Goal: Task Accomplishment & Management: Use online tool/utility

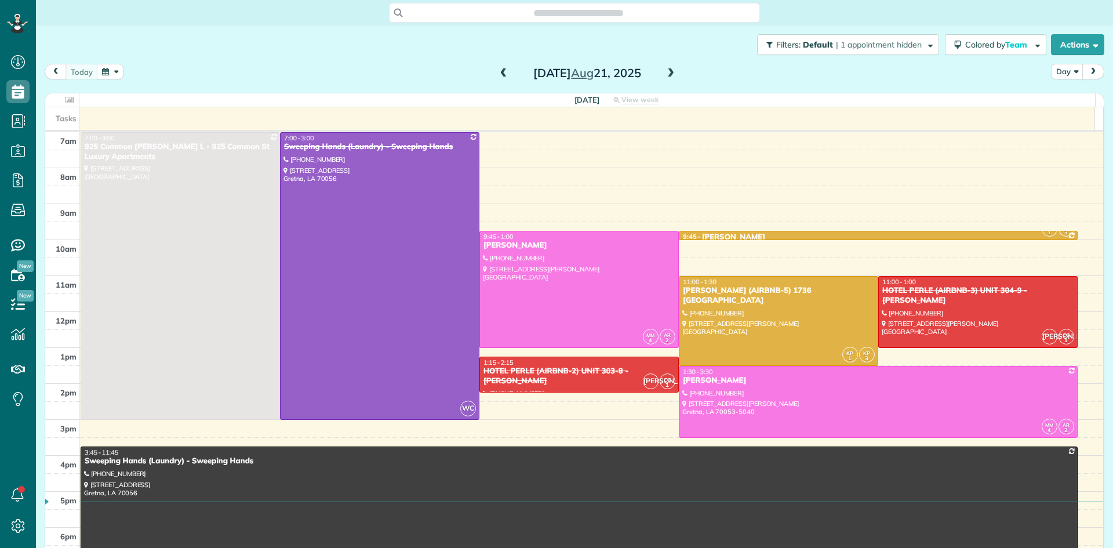
scroll to position [5, 5]
click at [553, 261] on div at bounding box center [579, 289] width 198 height 116
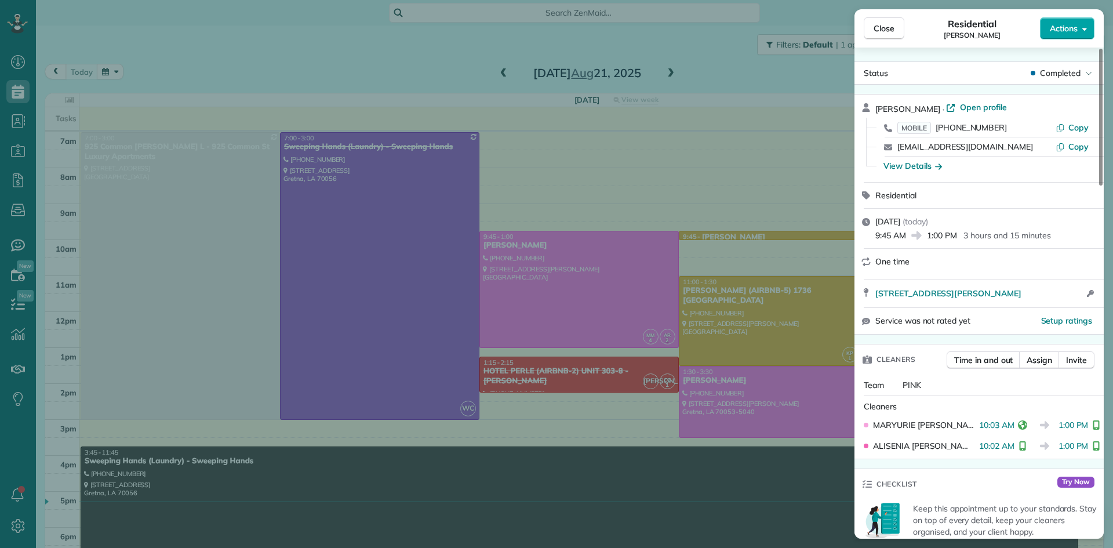
click at [1078, 23] on button "Actions" at bounding box center [1067, 28] width 55 height 22
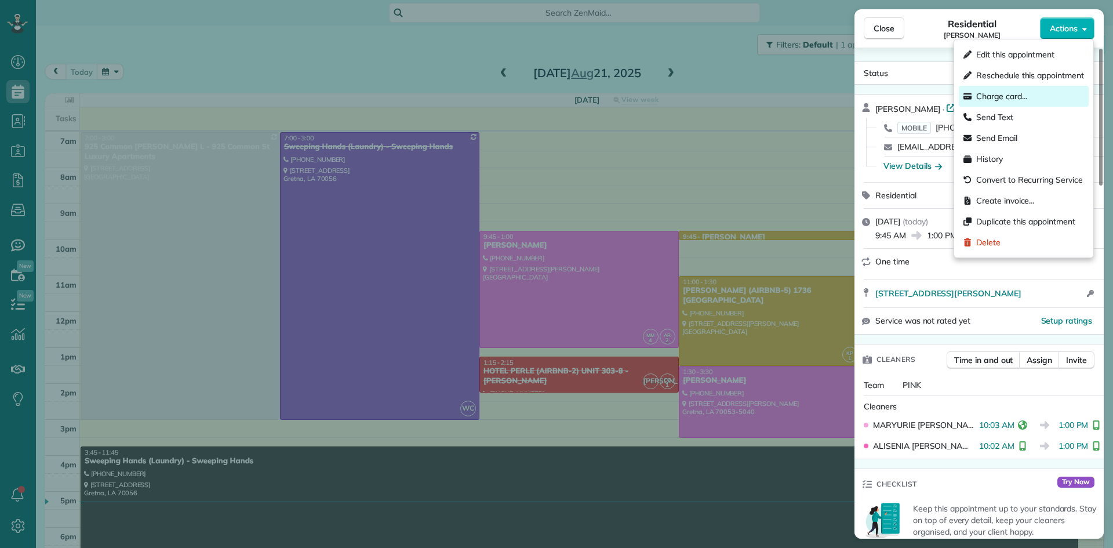
click at [998, 96] on span "Charge card…" at bounding box center [1002, 96] width 52 height 12
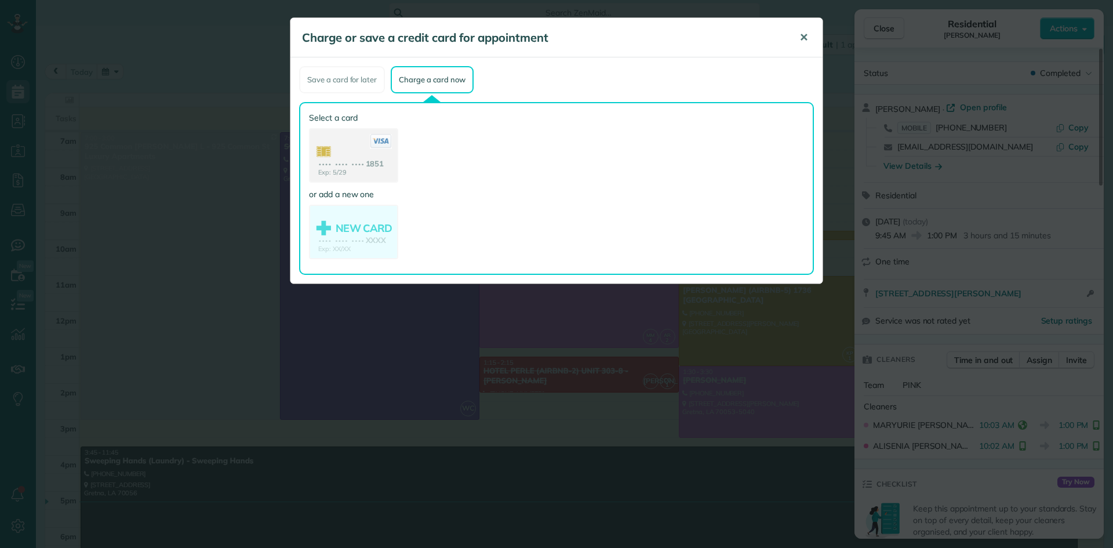
click at [805, 36] on span "✕" at bounding box center [804, 37] width 9 height 13
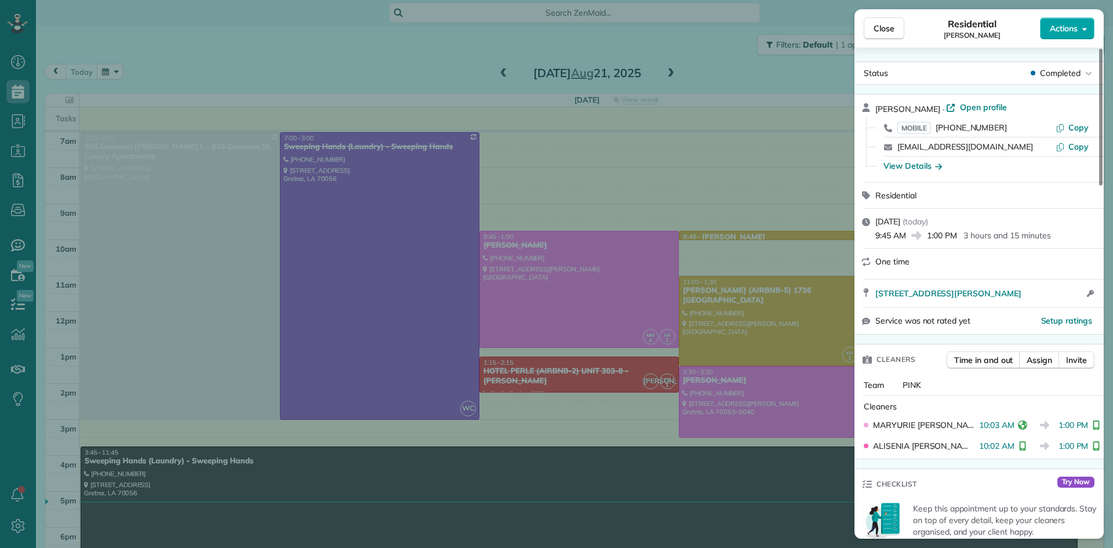
click at [1069, 26] on span "Actions" at bounding box center [1064, 29] width 28 height 12
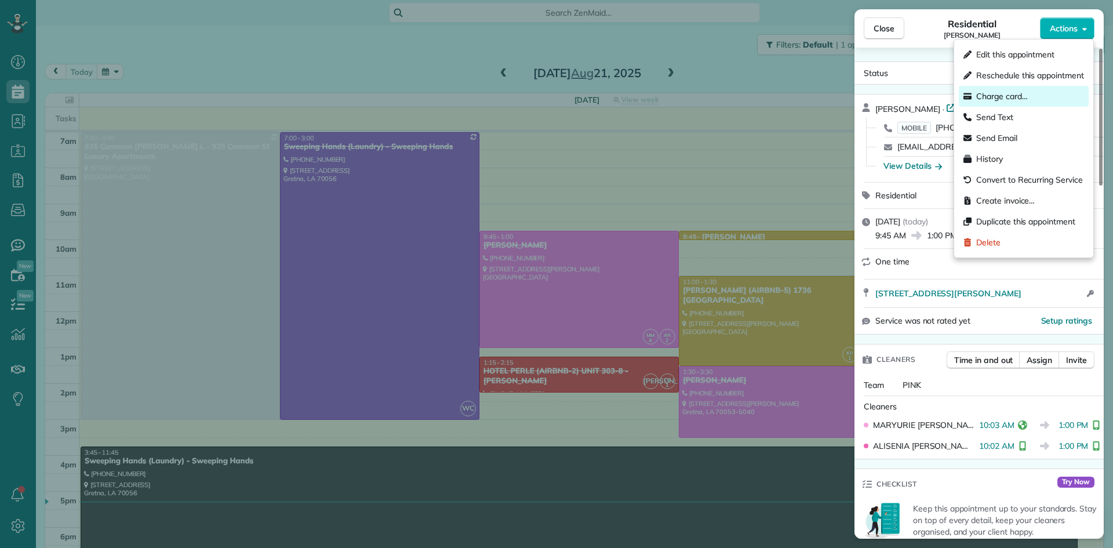
click at [993, 92] on span "Charge card…" at bounding box center [1002, 96] width 52 height 12
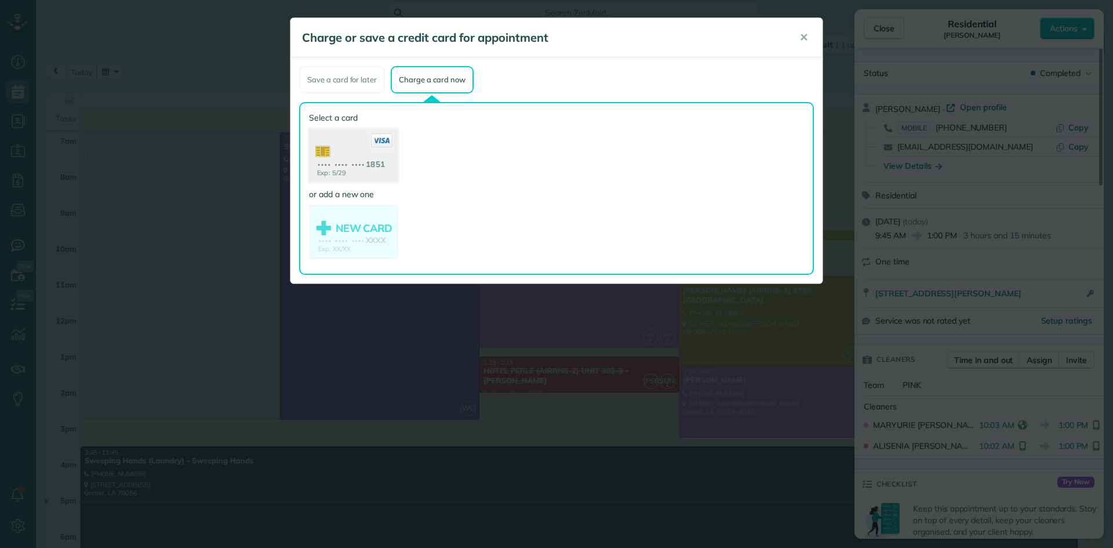
click at [354, 150] on use at bounding box center [353, 157] width 89 height 56
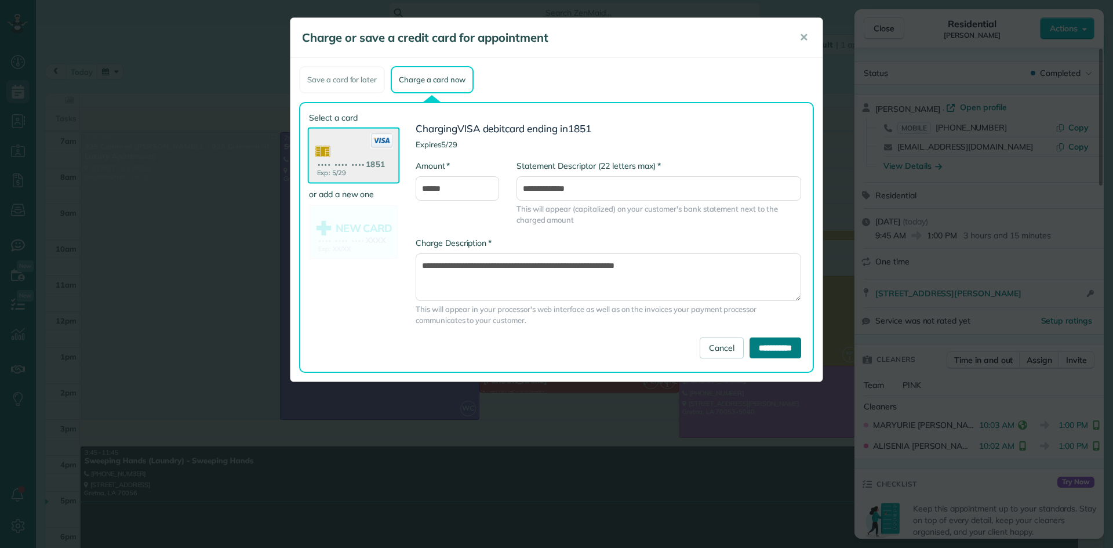
click at [772, 346] on input "**********" at bounding box center [776, 347] width 52 height 21
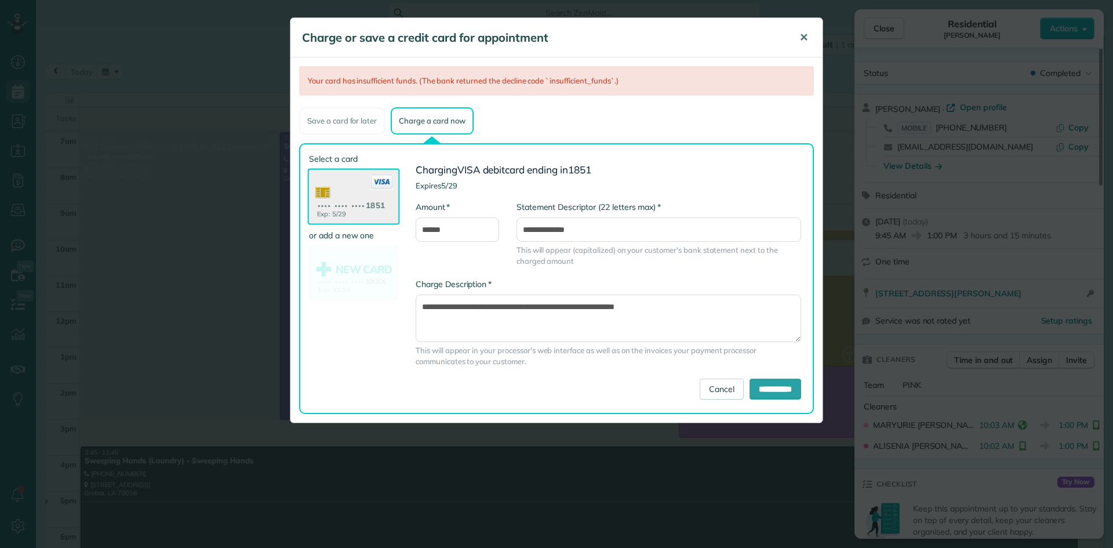
click at [806, 38] on span "✕" at bounding box center [804, 37] width 9 height 13
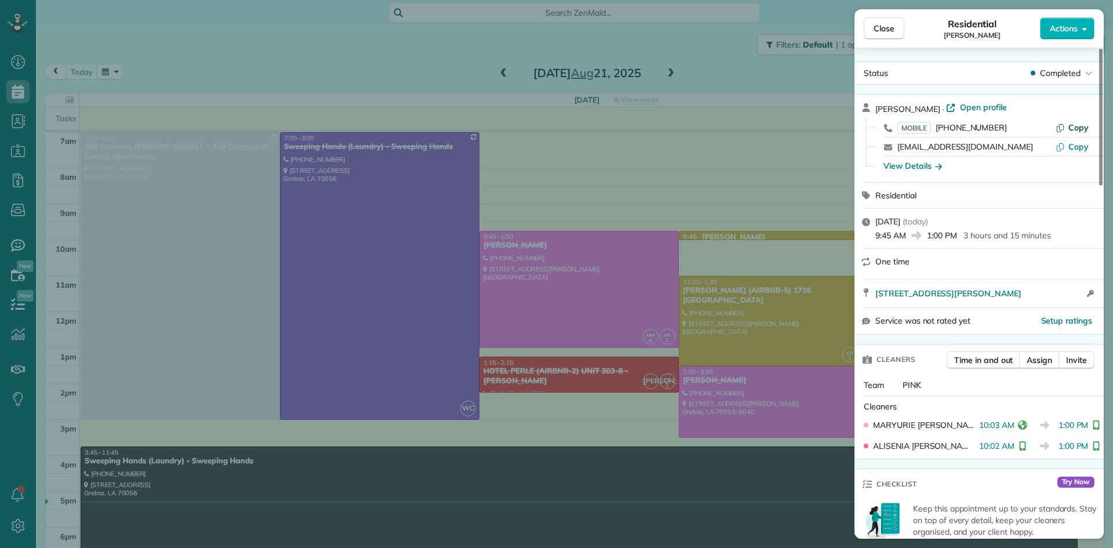
click at [1071, 128] on span "Copy" at bounding box center [1079, 127] width 20 height 10
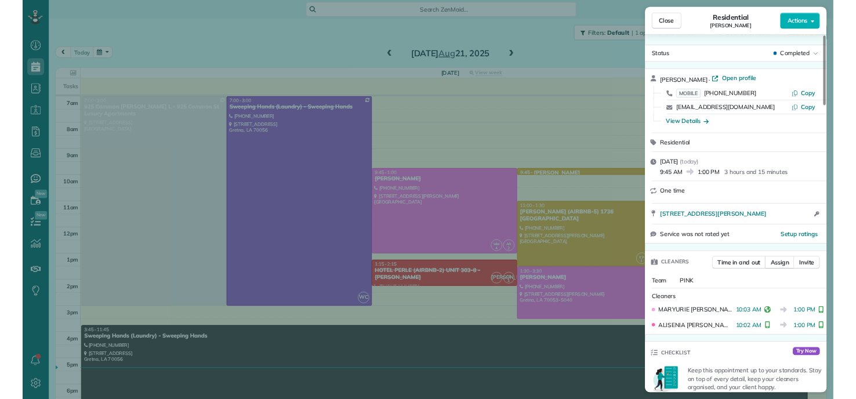
scroll to position [399, 36]
